Goal: Transaction & Acquisition: Download file/media

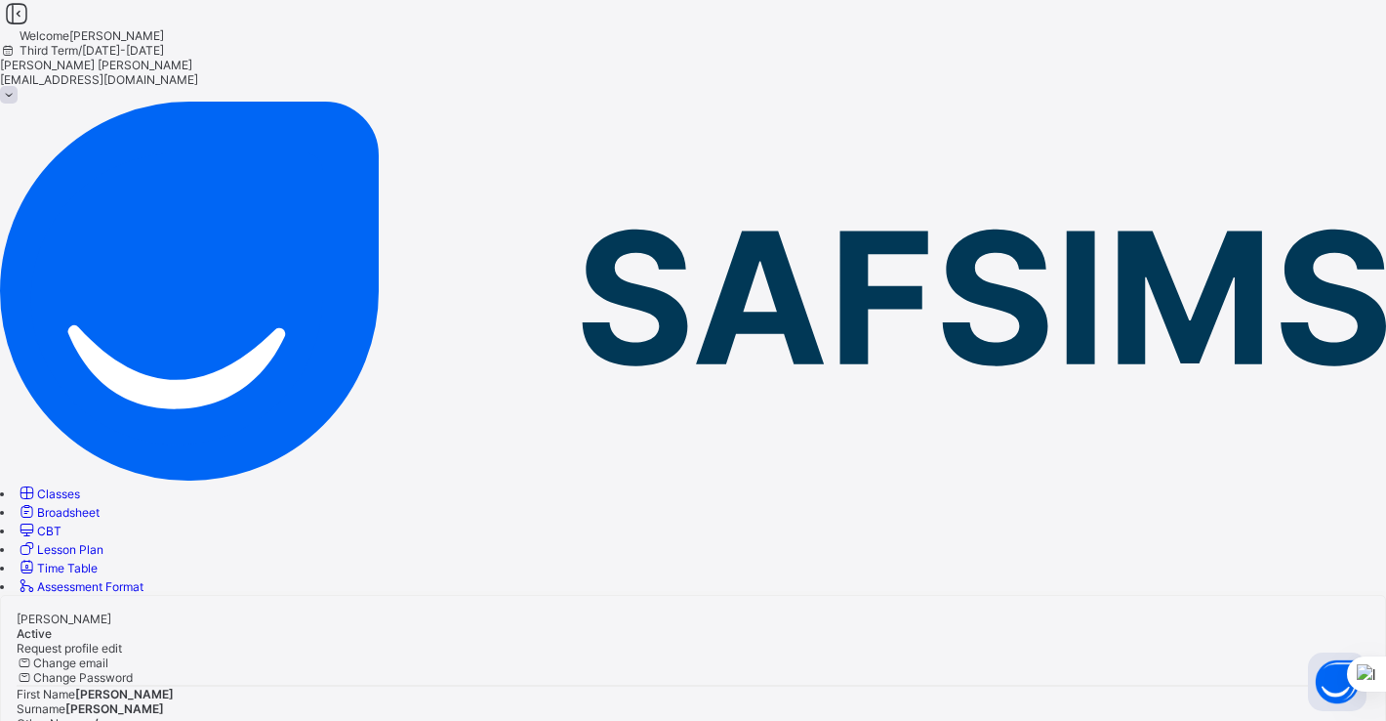
click at [100, 505] on span "Broadsheet" at bounding box center [68, 512] width 62 height 15
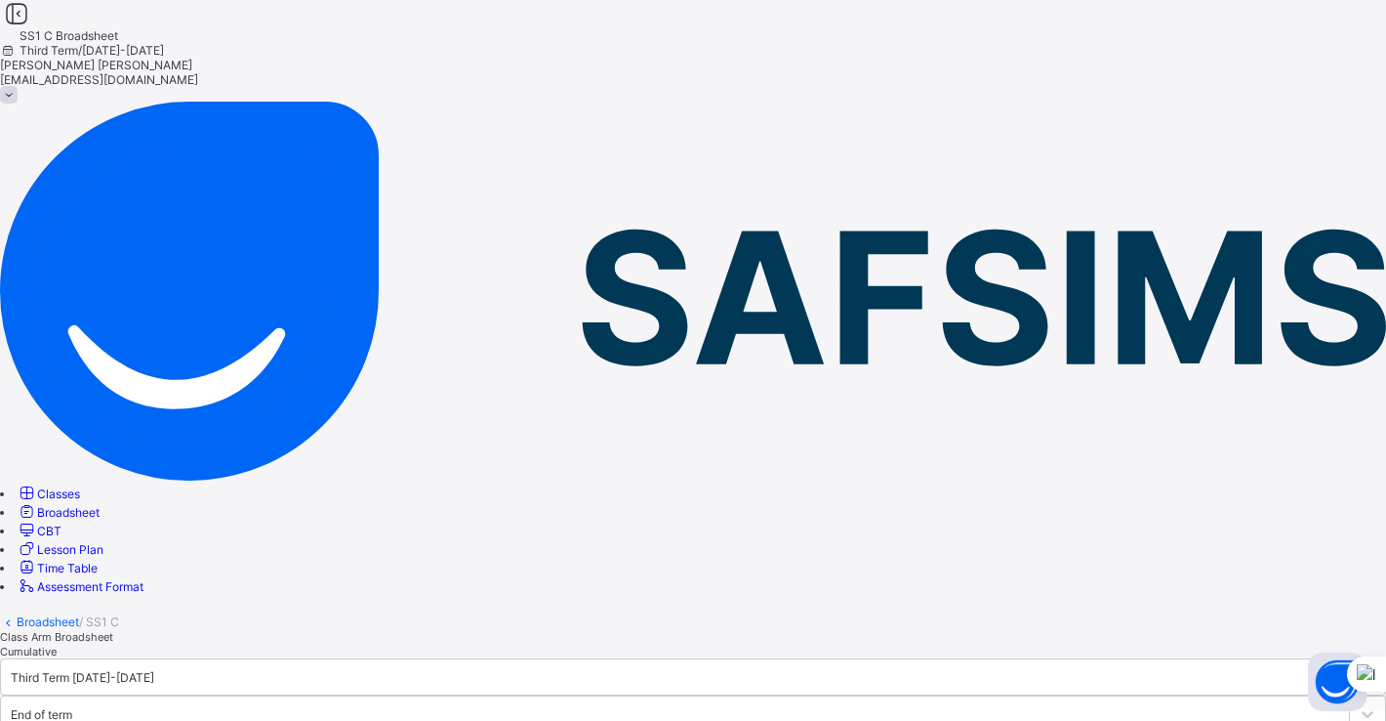
click at [57, 644] on span "Cumulative" at bounding box center [28, 651] width 57 height 14
click at [113, 630] on span "Class Arm Broadsheet" at bounding box center [56, 637] width 113 height 14
click at [154, 670] on div "Third Term [DATE]-[DATE]" at bounding box center [83, 677] width 144 height 15
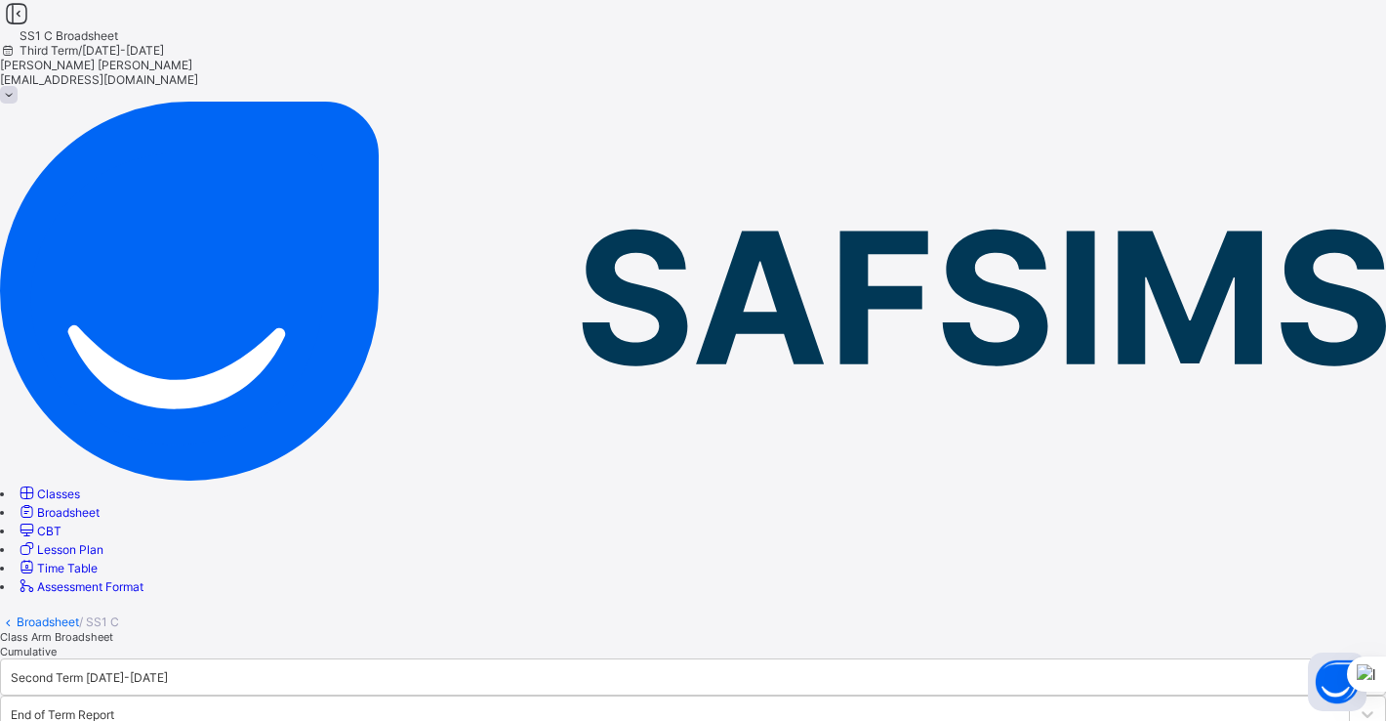
scroll to position [333, 0]
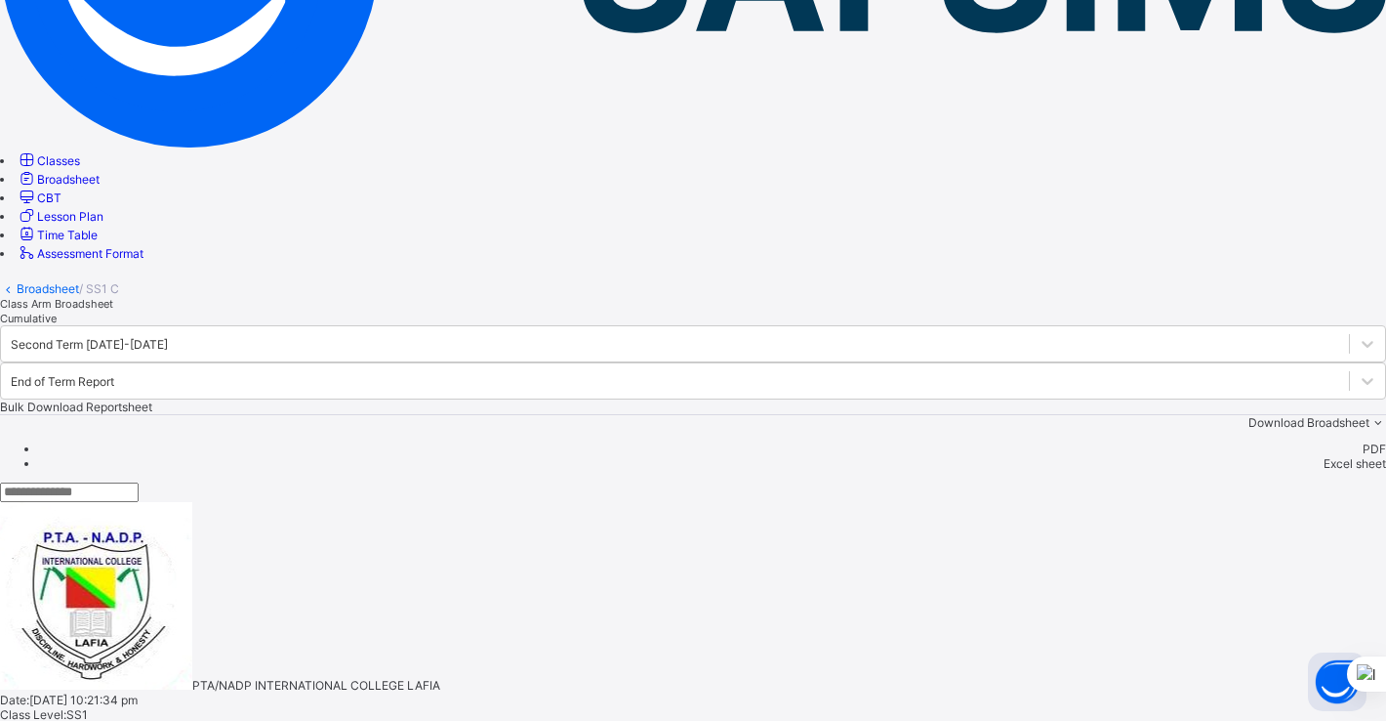
drag, startPoint x: 584, startPoint y: 672, endPoint x: 768, endPoint y: 676, distance: 184.6
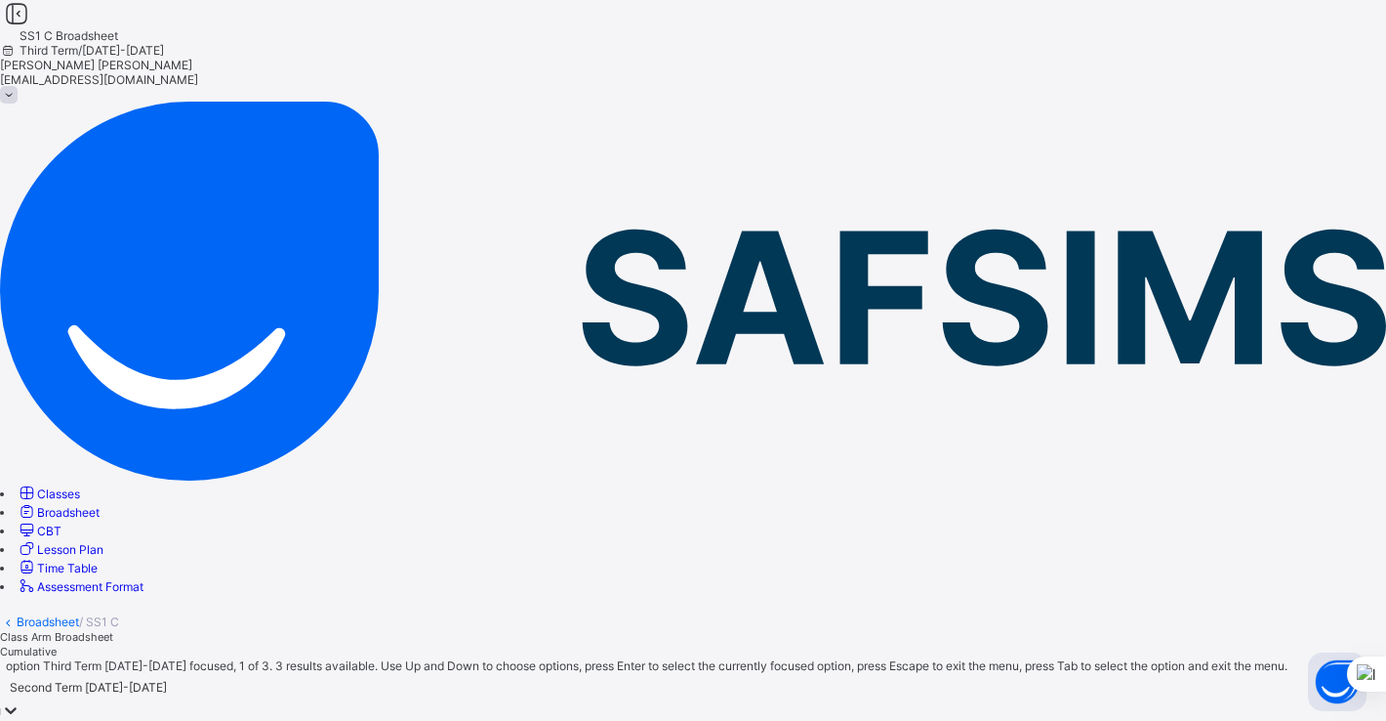
click at [167, 680] on div "Second Term [DATE]-[DATE]" at bounding box center [88, 687] width 157 height 15
click at [420, 683] on div "Third Term [DATE]-[DATE]" at bounding box center [693, 729] width 1386 height 15
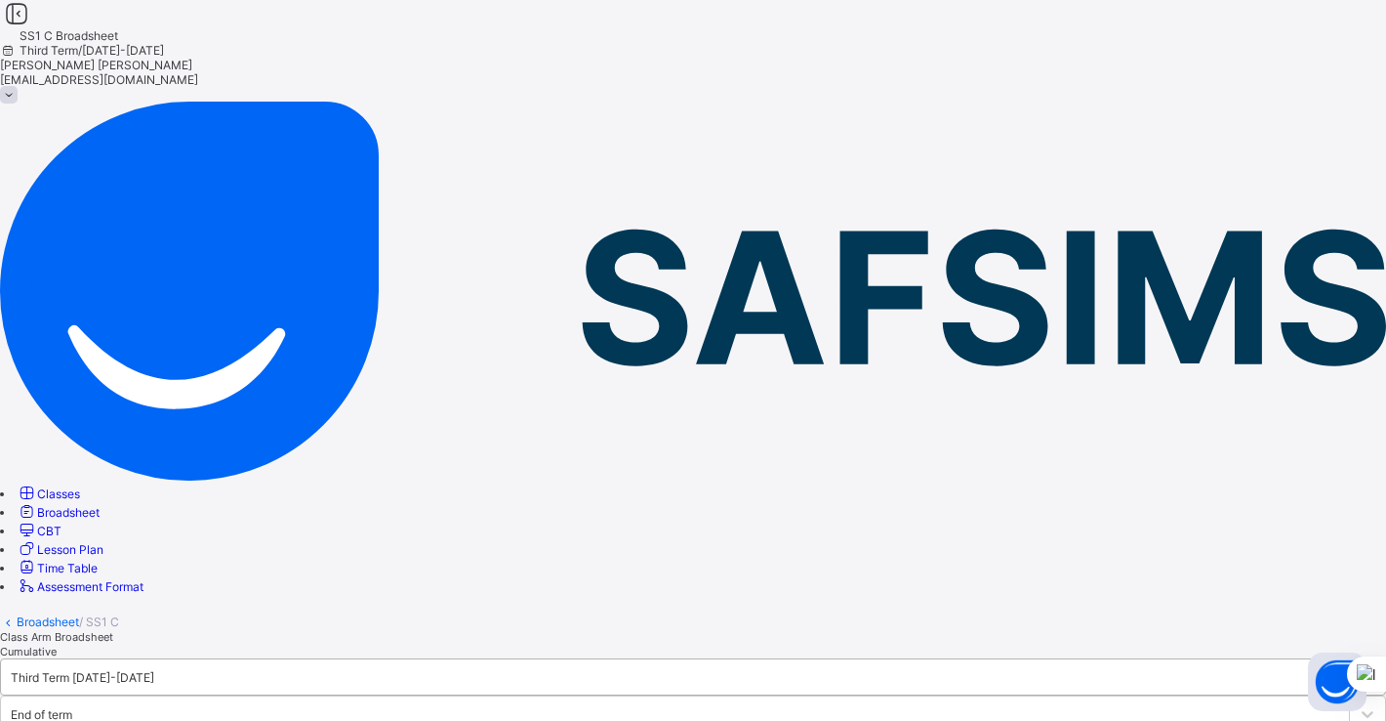
click at [154, 670] on div "Third Term [DATE]-[DATE]" at bounding box center [83, 677] width 144 height 15
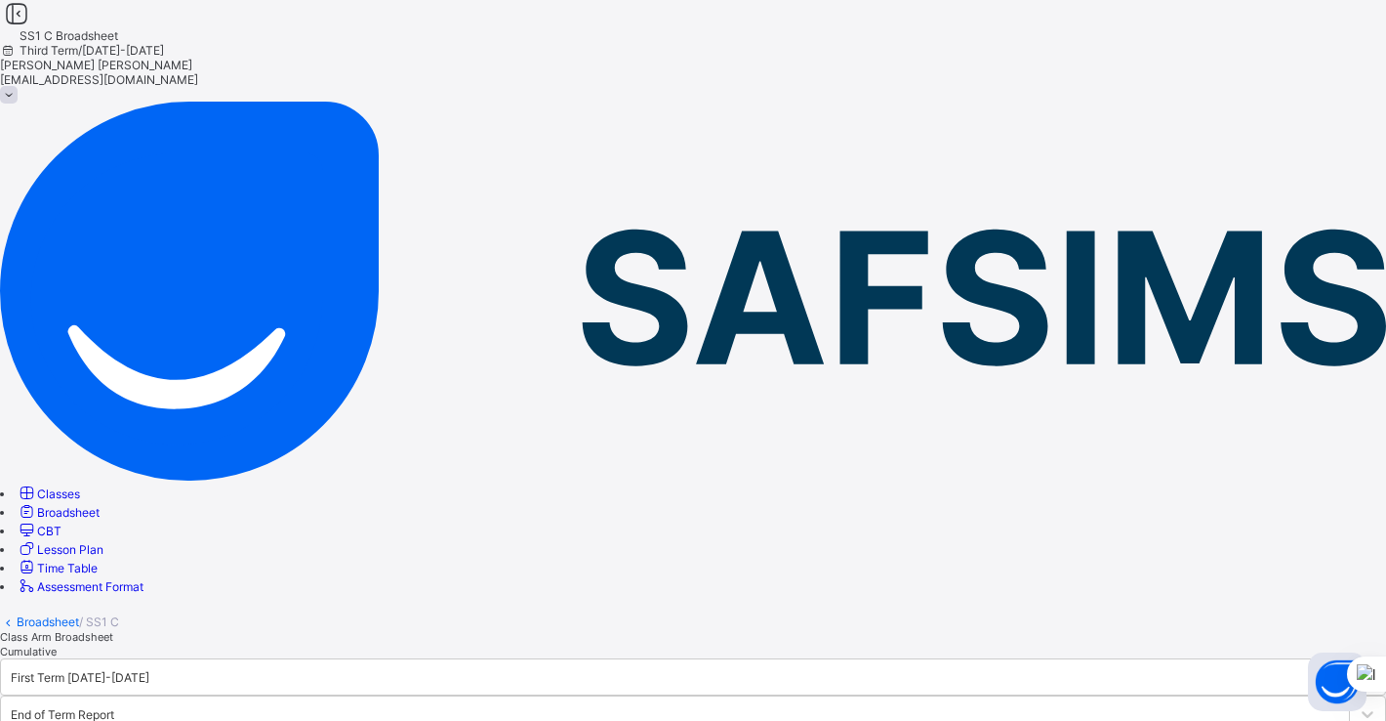
click at [427, 643] on div "Cumulative" at bounding box center [693, 650] width 1386 height 15
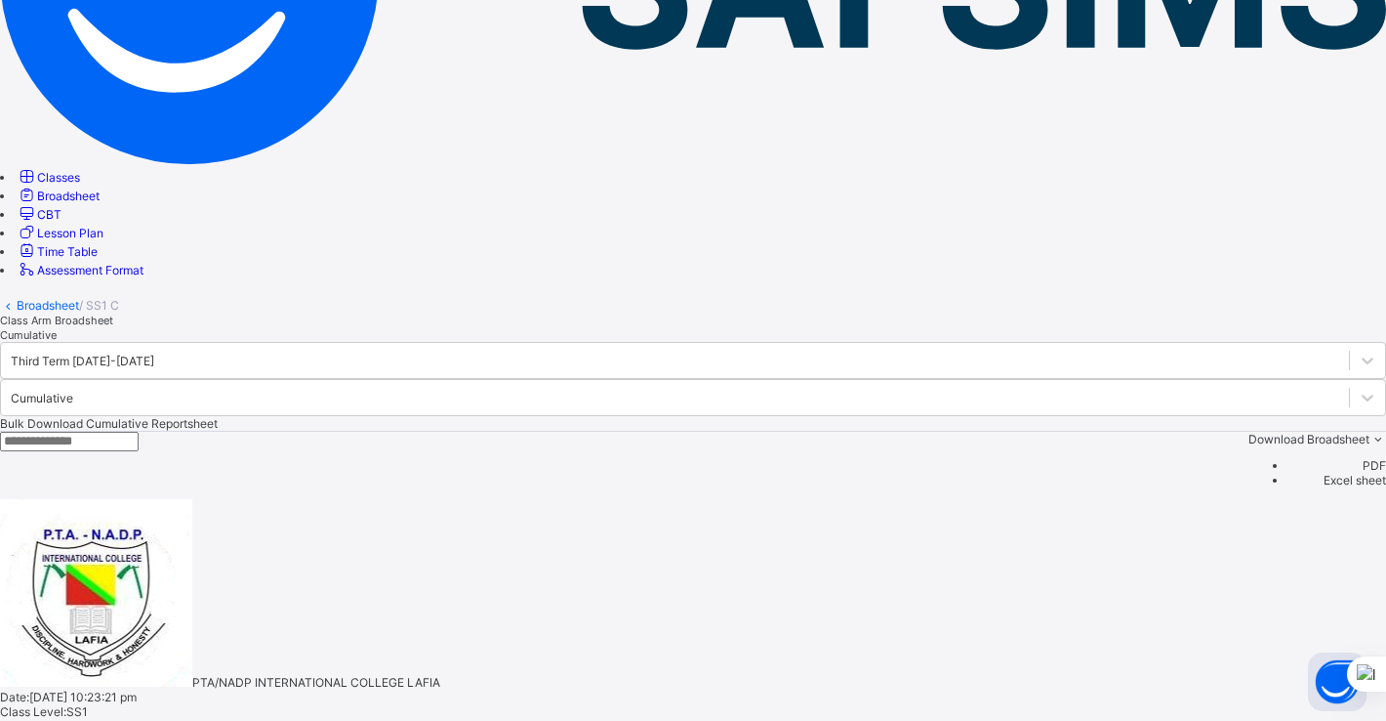
scroll to position [1497, 0]
drag, startPoint x: 671, startPoint y: 672, endPoint x: 724, endPoint y: 679, distance: 54.1
drag, startPoint x: 1114, startPoint y: 695, endPoint x: 1116, endPoint y: 685, distance: 10.0
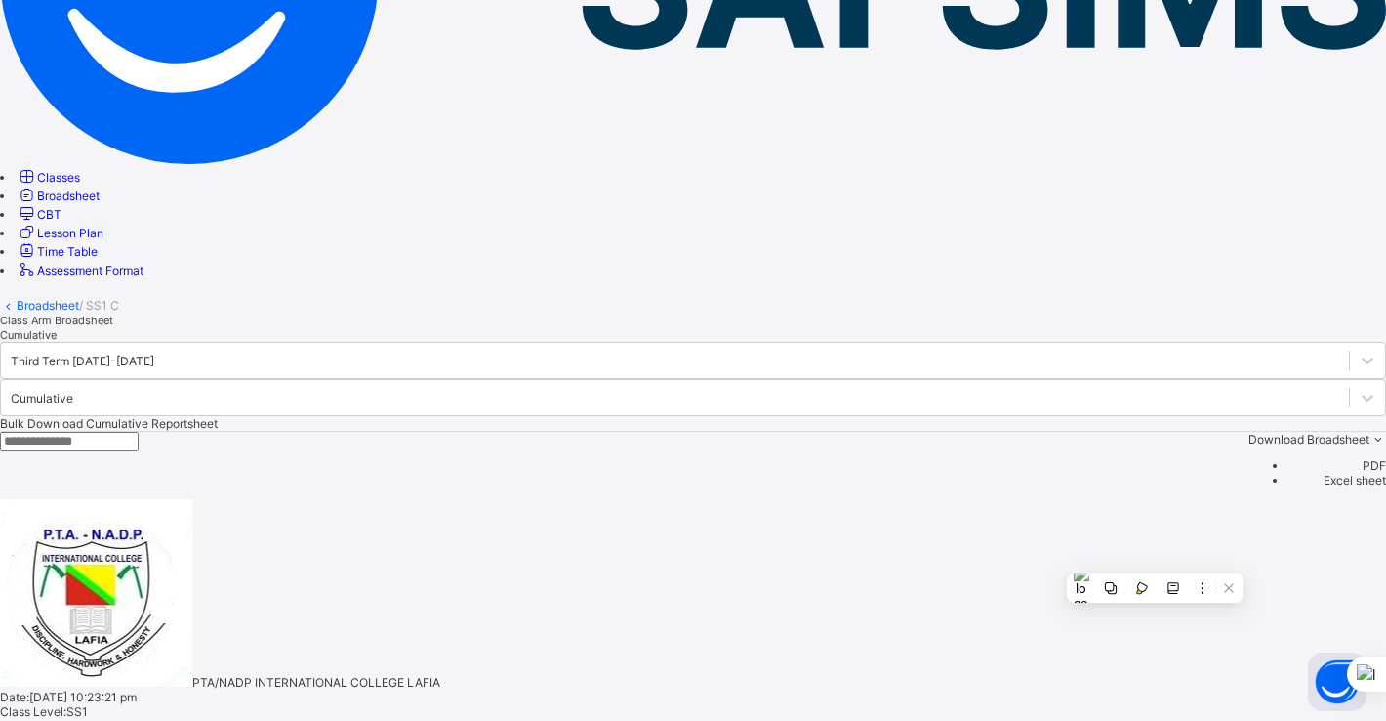
drag, startPoint x: 1125, startPoint y: 681, endPoint x: 1295, endPoint y: 687, distance: 170.0
click at [1061, 432] on span "Download Broadsheet" at bounding box center [1309, 439] width 121 height 15
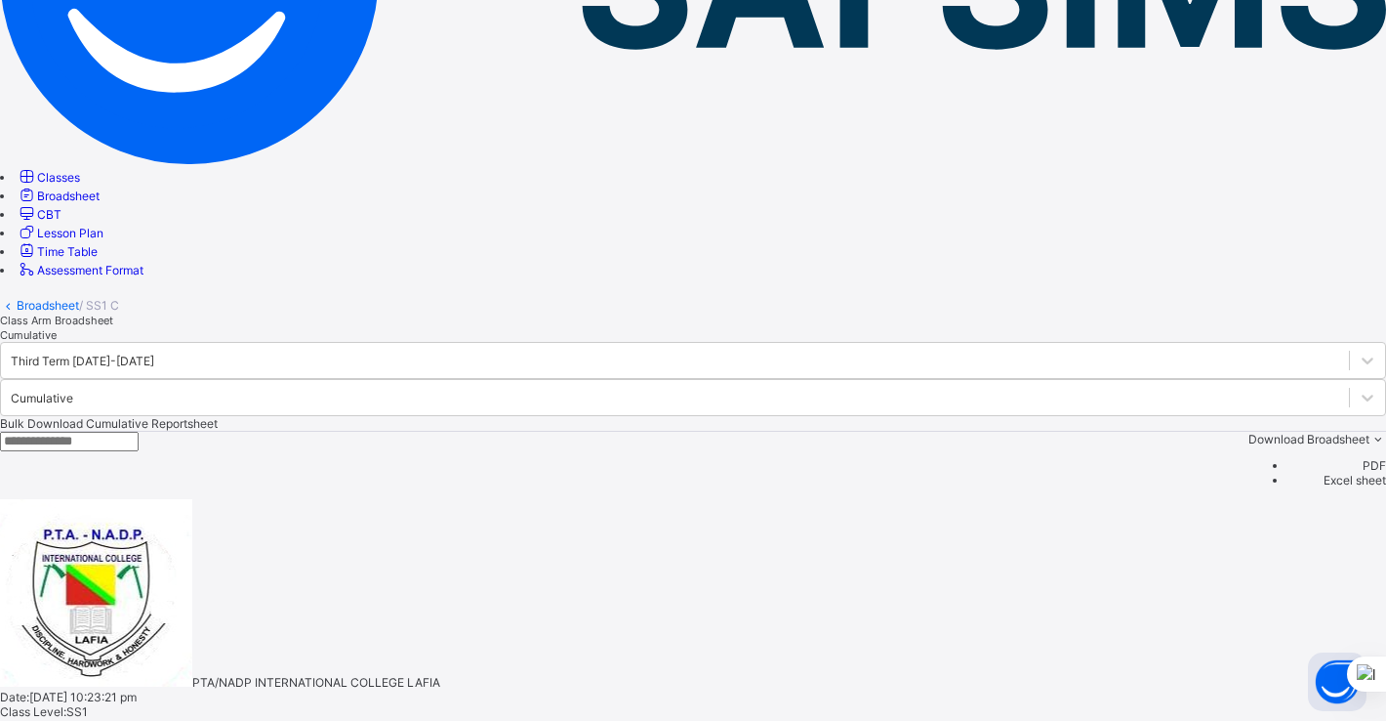
click at [1061, 458] on li "PDF" at bounding box center [1337, 465] width 99 height 15
click at [1061, 473] on li "Excel sheet" at bounding box center [1337, 480] width 99 height 15
